Goal: Check status: Check status

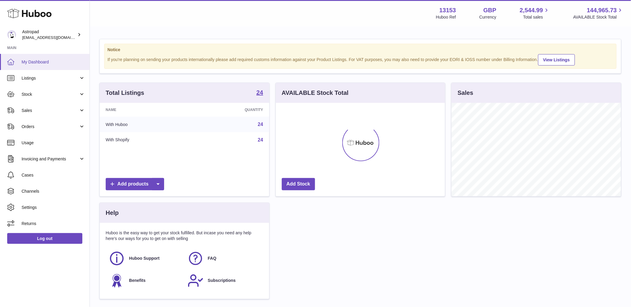
scroll to position [93, 169]
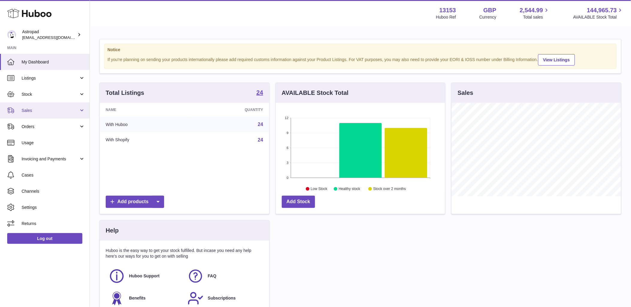
click at [64, 111] on span "Sales" at bounding box center [50, 111] width 57 height 6
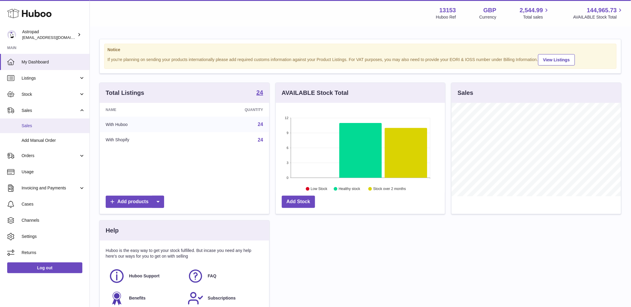
click at [61, 126] on span "Sales" at bounding box center [53, 126] width 63 height 6
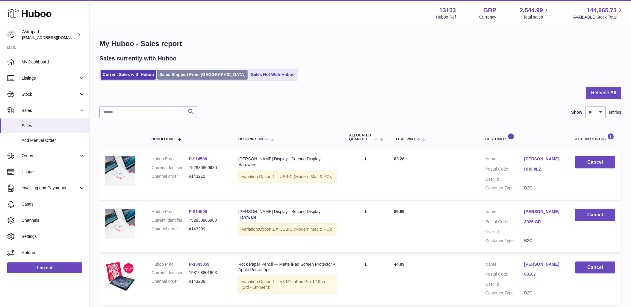
click at [185, 74] on link "Sales Shipped From [GEOGRAPHIC_DATA]" at bounding box center [202, 75] width 90 height 10
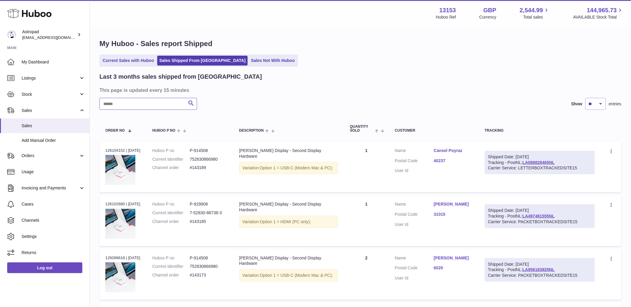
click at [180, 101] on input "text" at bounding box center [148, 104] width 98 height 12
type input "****"
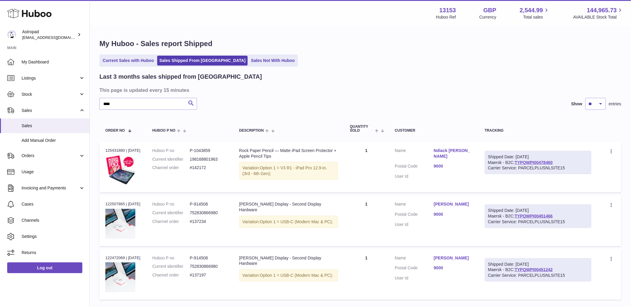
click at [204, 219] on dd "#137234" at bounding box center [208, 222] width 37 height 6
copy tr "#137234 Description"
click at [116, 201] on div "Order no 122507865 | [DATE]" at bounding box center [122, 203] width 35 height 5
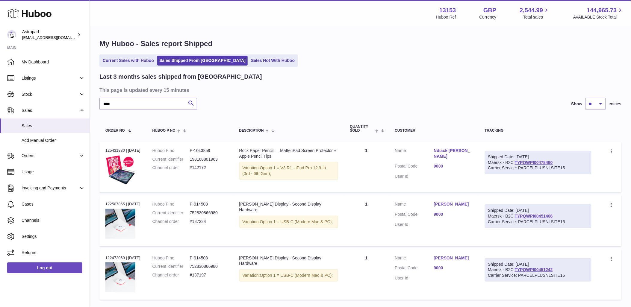
click at [116, 201] on div "Order no 122507865 | [DATE]" at bounding box center [122, 203] width 35 height 5
copy div "122507865"
